Goal: Navigation & Orientation: Find specific page/section

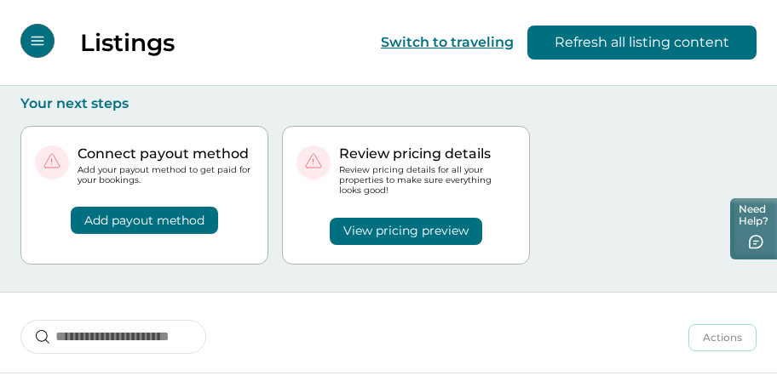
scroll to position [190, 0]
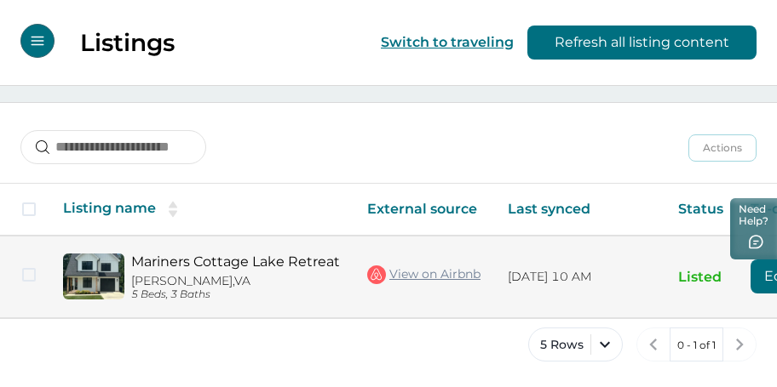
click at [215, 266] on link "Mariners Cottage Lake Retreat" at bounding box center [235, 262] width 209 height 16
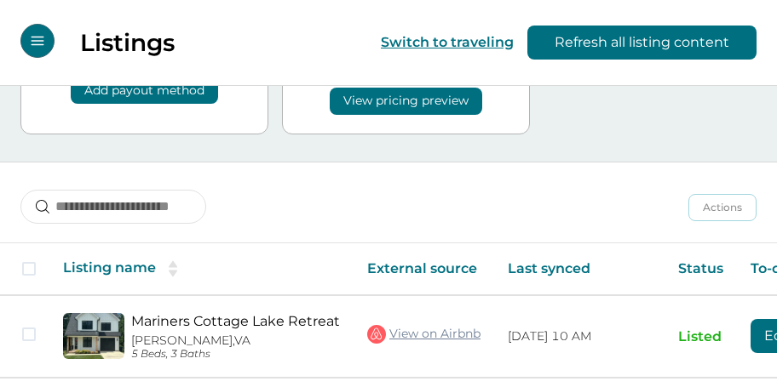
scroll to position [181, 0]
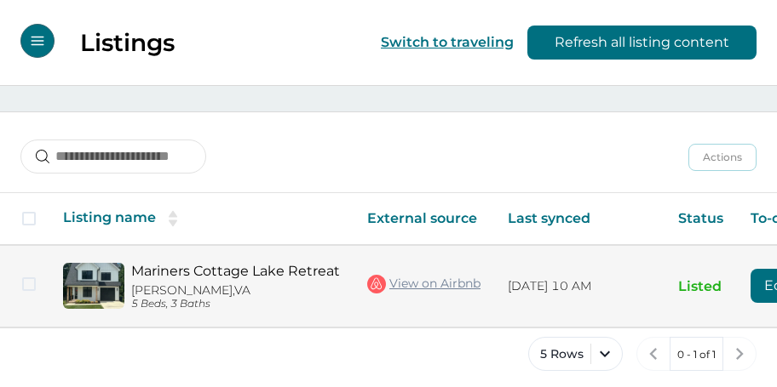
click at [181, 268] on link "Mariners Cottage Lake Retreat" at bounding box center [235, 271] width 209 height 16
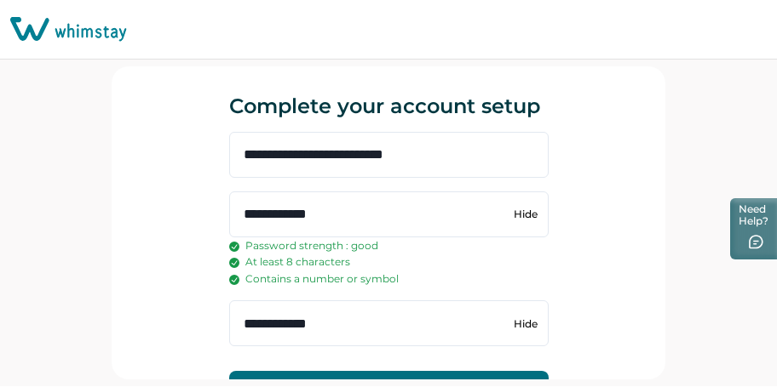
scroll to position [53, 0]
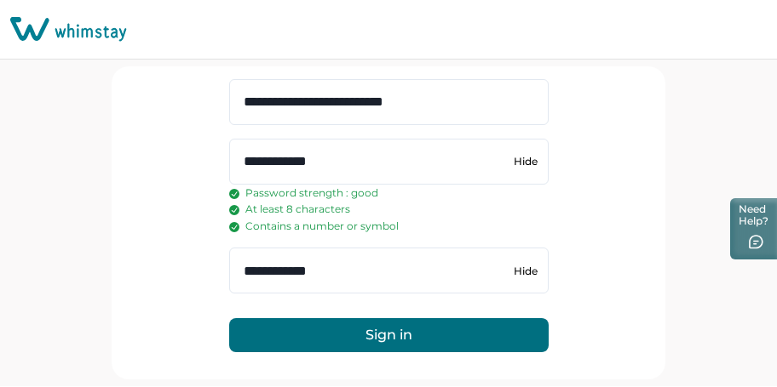
click at [386, 338] on button "Sign in" at bounding box center [388, 335] width 319 height 34
